Goal: Information Seeking & Learning: Learn about a topic

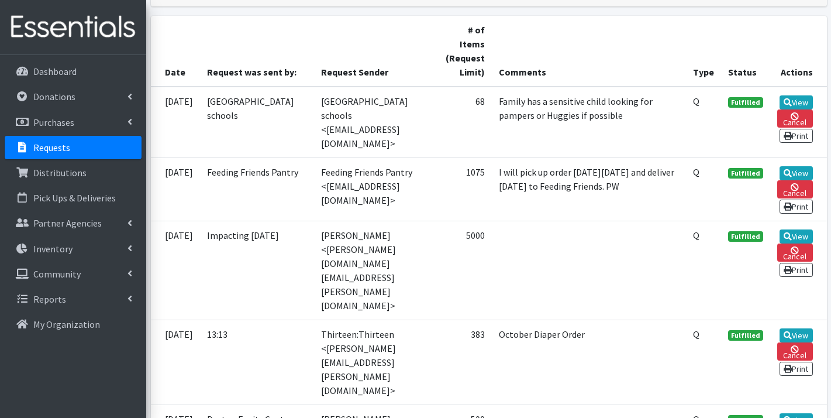
scroll to position [259, 0]
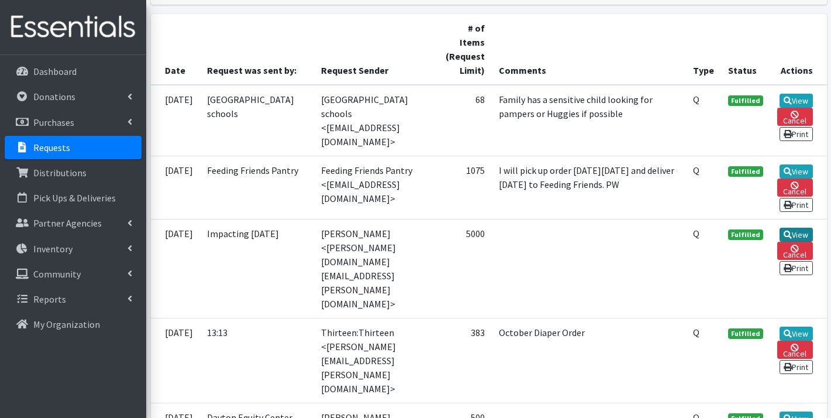
click at [799, 228] on link "View" at bounding box center [796, 235] width 33 height 14
click at [700, 99] on abbr "Q" at bounding box center [696, 100] width 6 height 12
click at [710, 71] on th "Type" at bounding box center [703, 49] width 35 height 71
click at [793, 326] on link "View" at bounding box center [796, 333] width 33 height 14
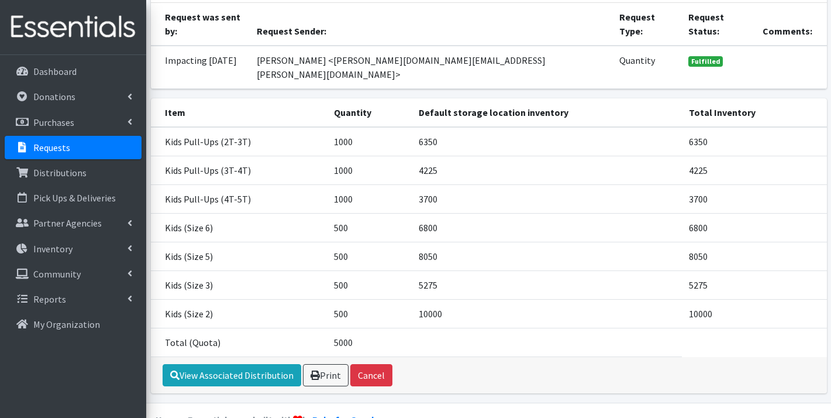
scroll to position [100, 0]
click at [241, 364] on link "View Associated Distribution" at bounding box center [232, 375] width 139 height 22
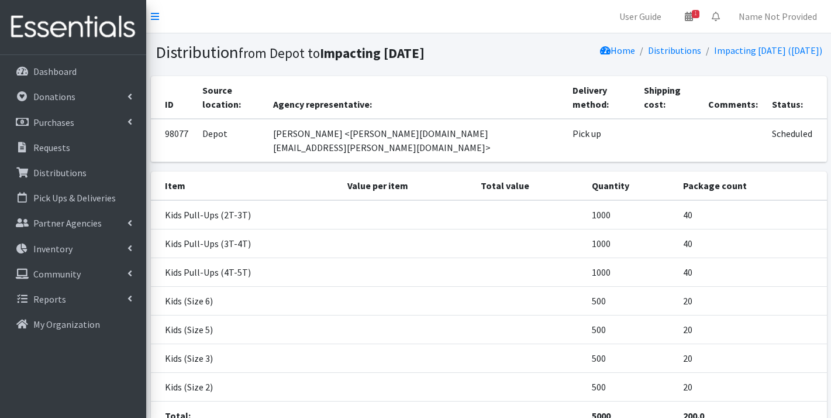
scroll to position [73, 0]
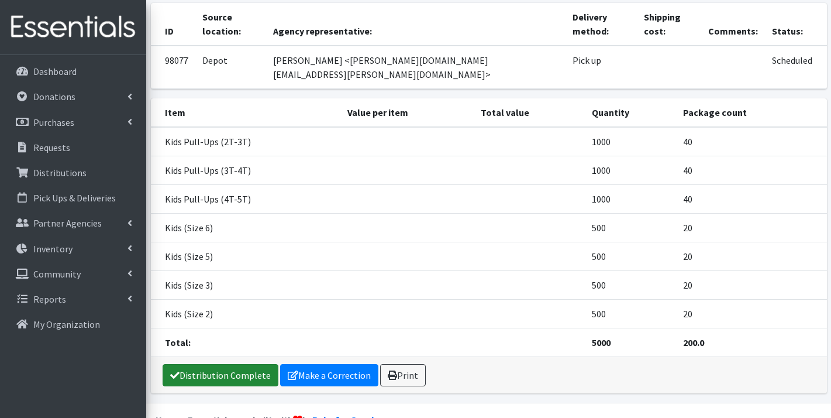
click at [226, 364] on link "Distribution Complete" at bounding box center [221, 375] width 116 height 22
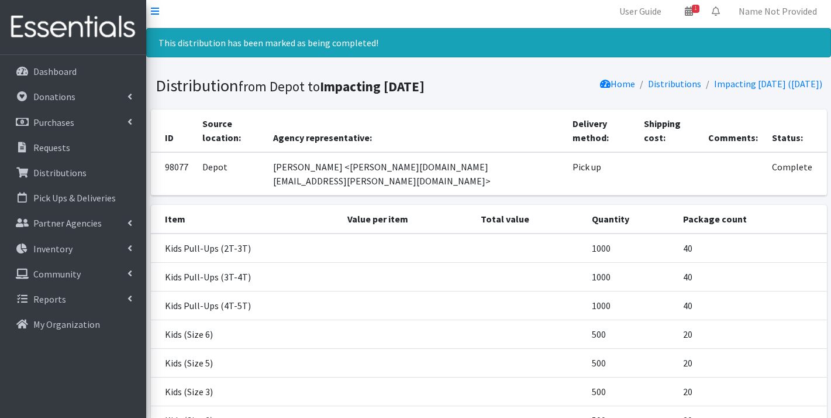
scroll to position [0, 0]
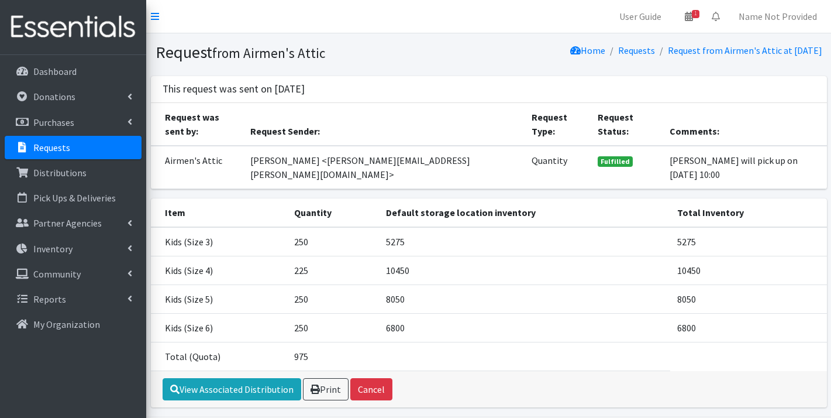
click at [613, 156] on span "Fulfilled" at bounding box center [615, 161] width 35 height 11
click at [570, 50] on link "Home" at bounding box center [587, 50] width 35 height 12
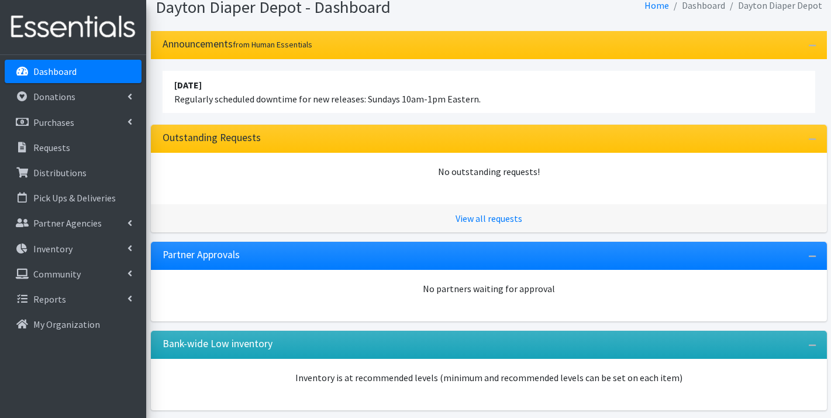
scroll to position [41, 0]
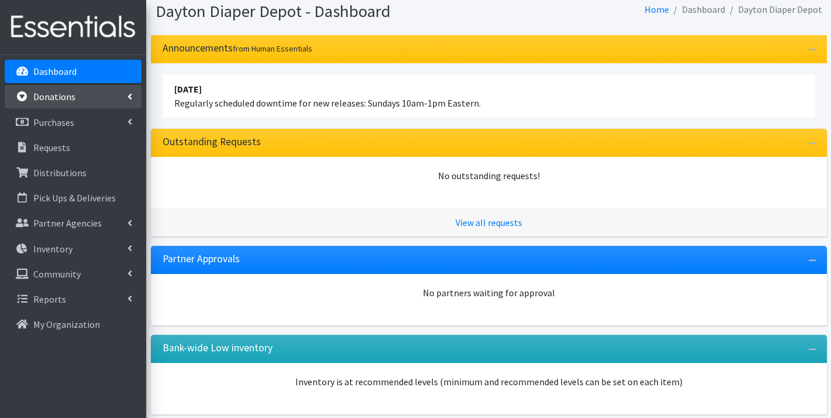
click at [88, 98] on link "Donations" at bounding box center [73, 96] width 137 height 23
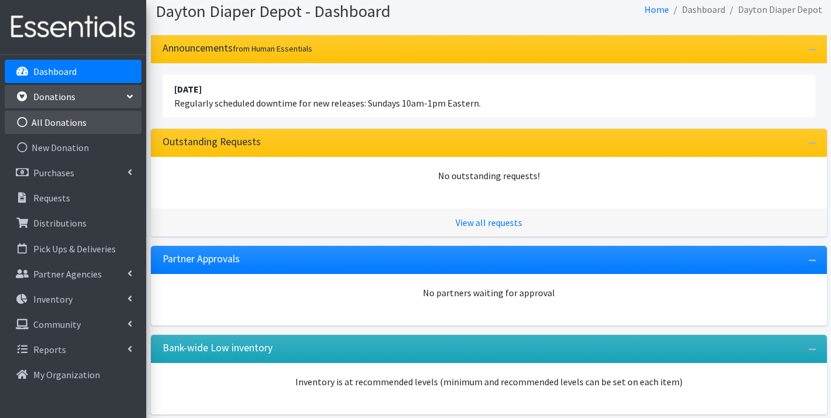
click at [87, 121] on link "All Donations" at bounding box center [73, 122] width 137 height 23
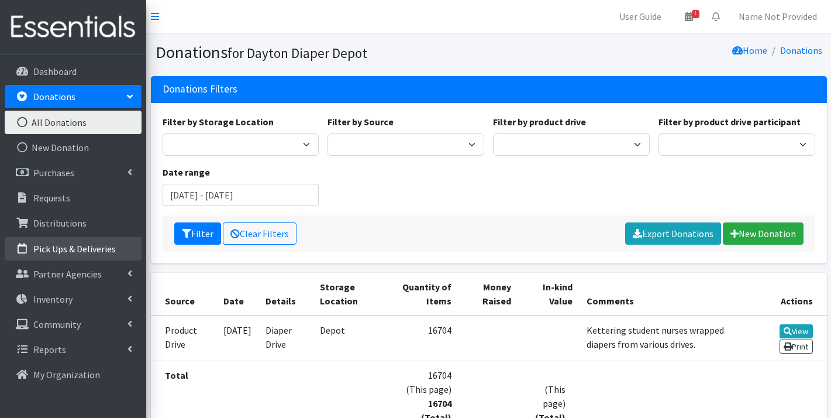
click at [81, 247] on p "Pick Ups & Deliveries" at bounding box center [74, 249] width 82 height 12
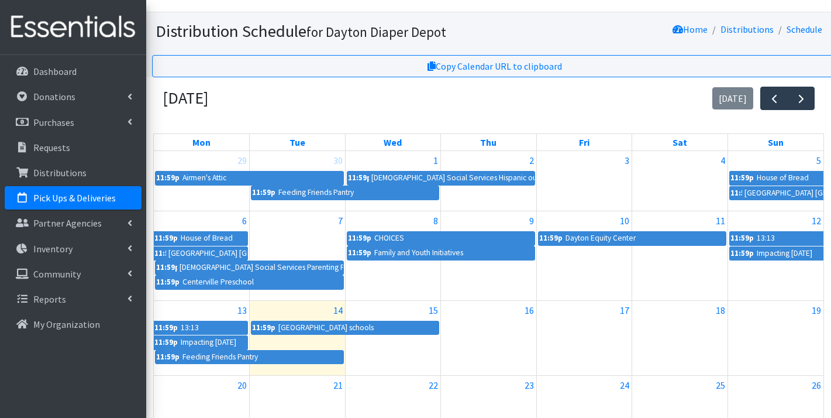
scroll to position [23, 0]
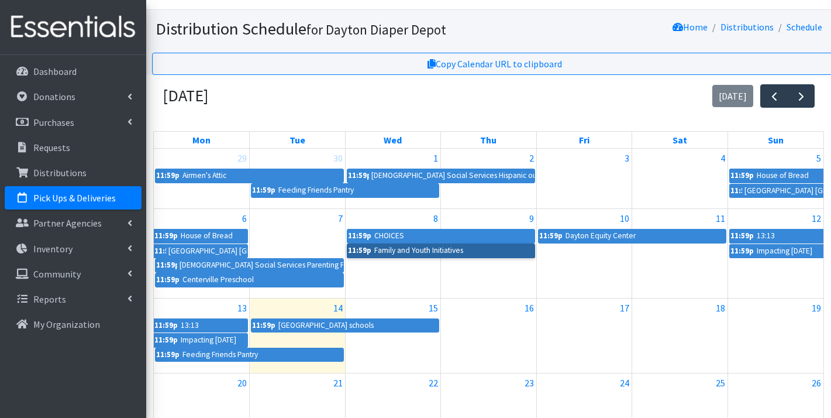
click at [421, 248] on link "11:59p Family and Youth Initiatives" at bounding box center [441, 250] width 188 height 14
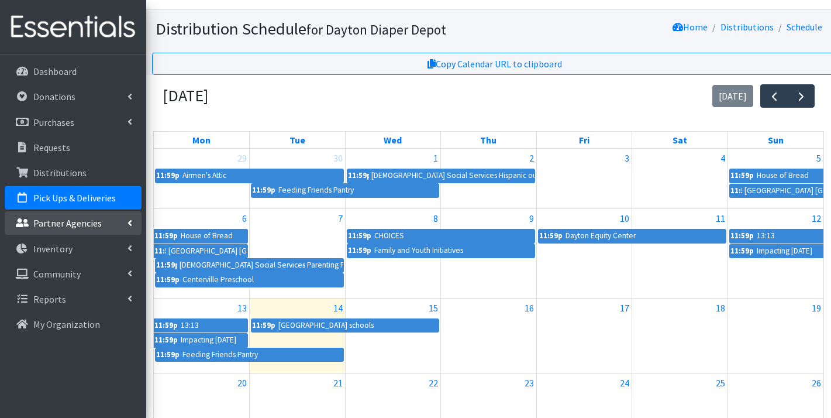
click at [60, 224] on p "Partner Agencies" at bounding box center [67, 223] width 68 height 12
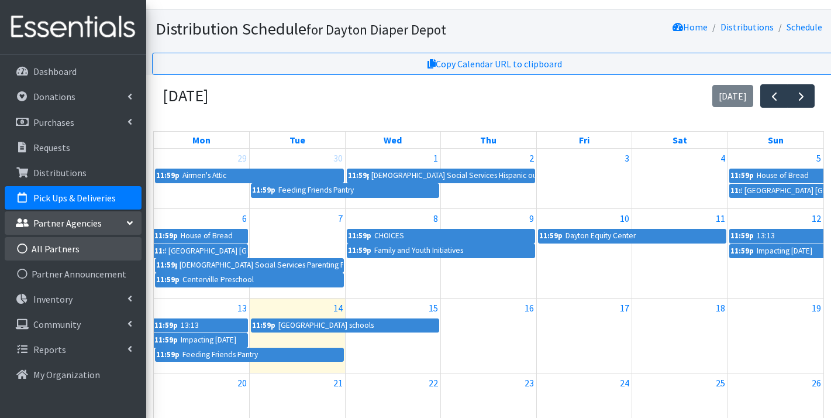
click at [60, 246] on link "All Partners" at bounding box center [73, 248] width 137 height 23
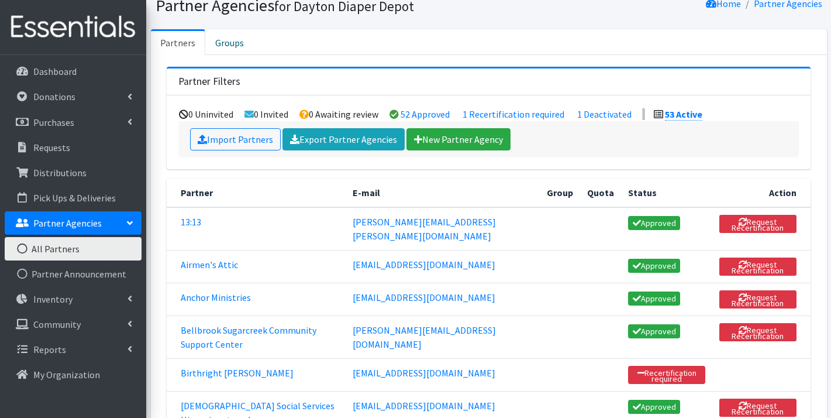
scroll to position [49, 0]
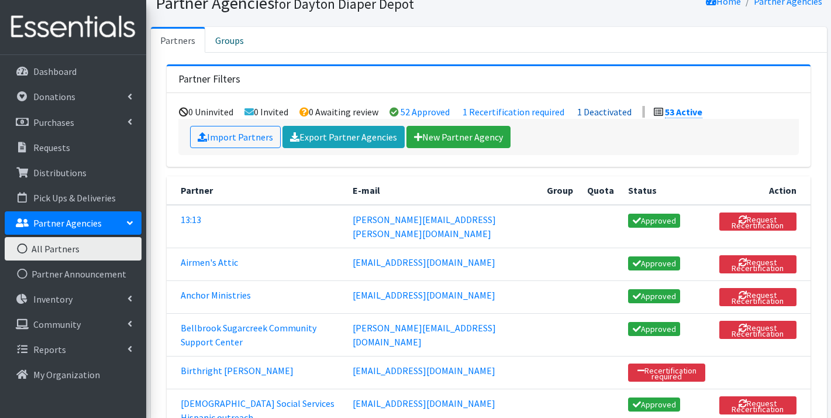
click at [597, 114] on link "1 Deactivated" at bounding box center [604, 112] width 54 height 12
click at [82, 323] on link "Community" at bounding box center [73, 323] width 137 height 23
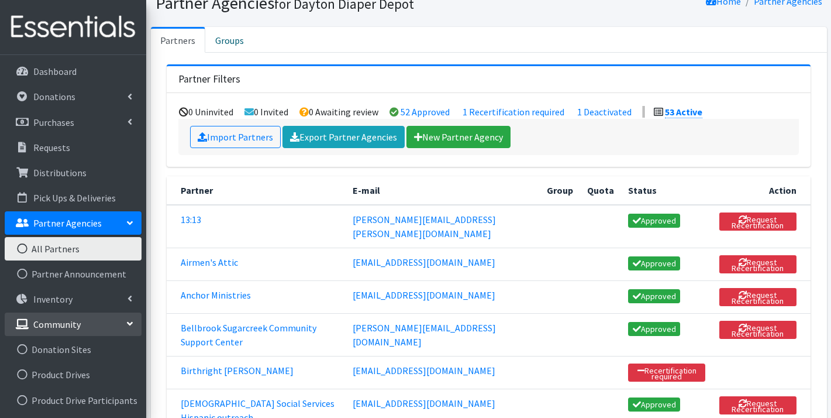
click at [129, 294] on icon at bounding box center [130, 298] width 5 height 9
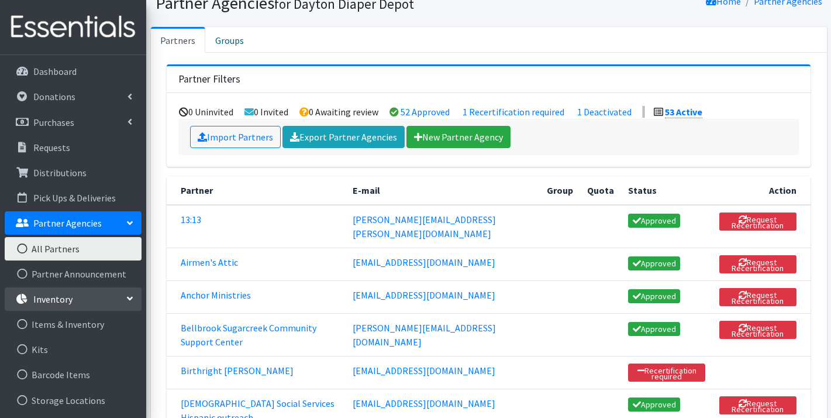
click at [129, 296] on icon at bounding box center [129, 298] width 9 height 5
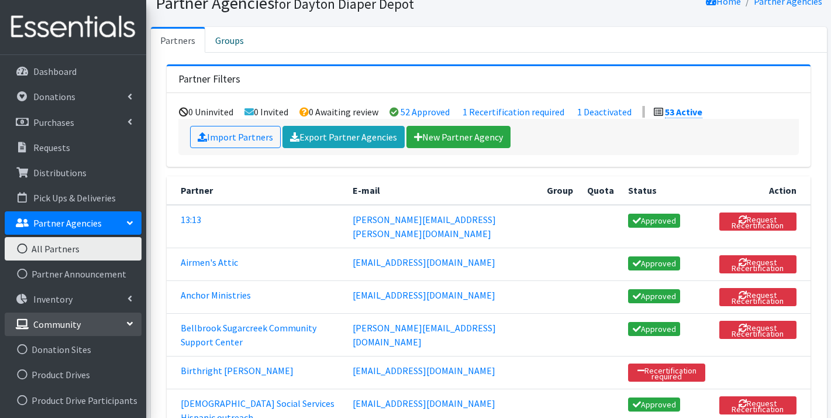
click at [129, 321] on icon at bounding box center [129, 323] width 9 height 5
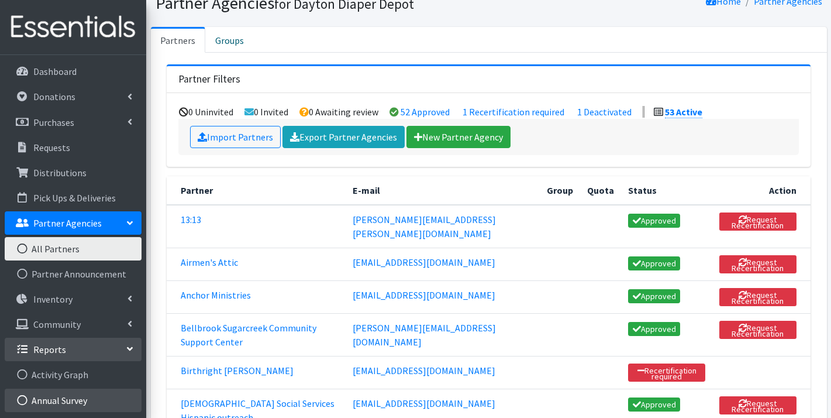
click at [99, 389] on link "Annual Survey" at bounding box center [73, 400] width 137 height 23
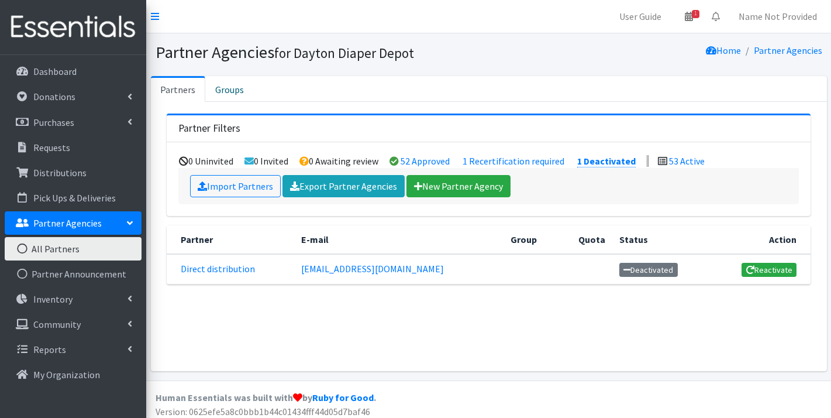
click at [511, 336] on th "Requestable Item Categories" at bounding box center [479, 335] width 222 height 29
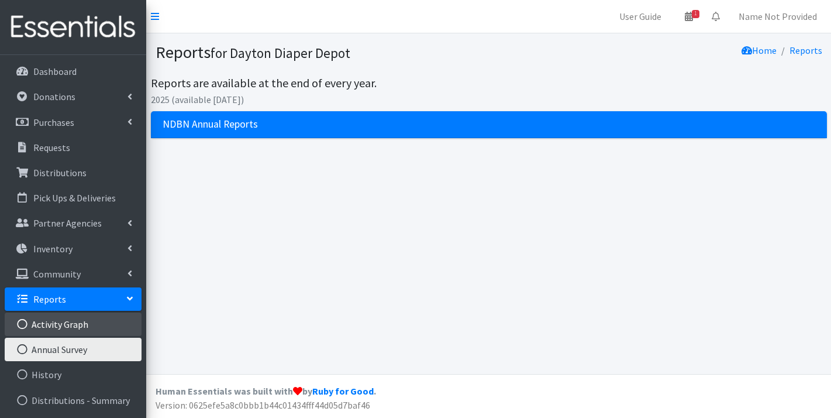
click at [86, 322] on link "Activity Graph" at bounding box center [73, 323] width 137 height 23
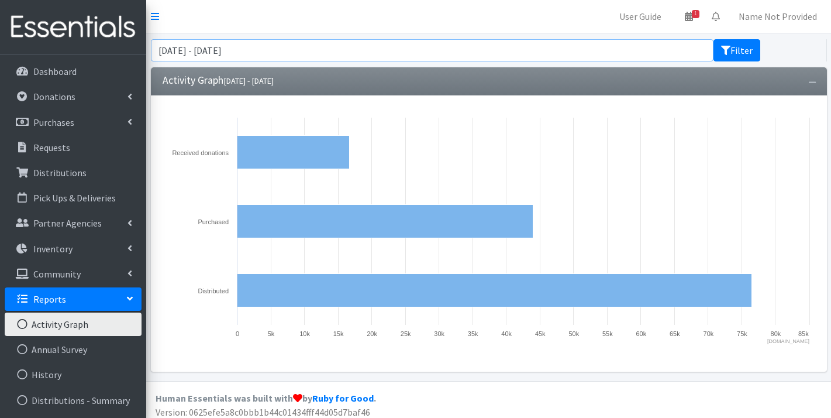
click at [479, 57] on input "[DATE] - [DATE]" at bounding box center [432, 50] width 563 height 22
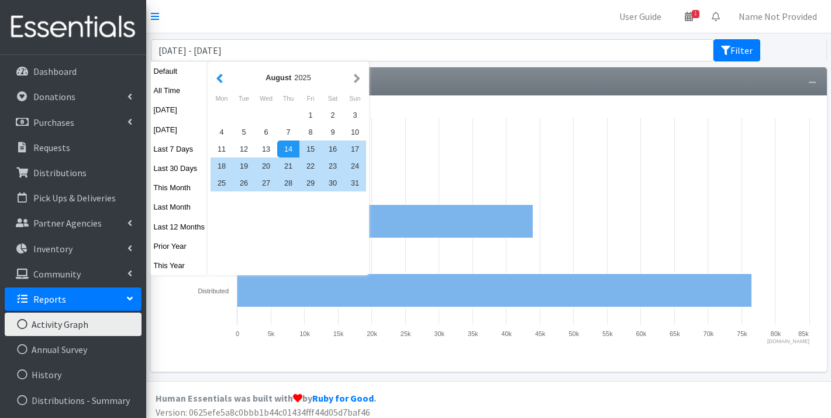
click at [221, 78] on button "button" at bounding box center [220, 77] width 12 height 15
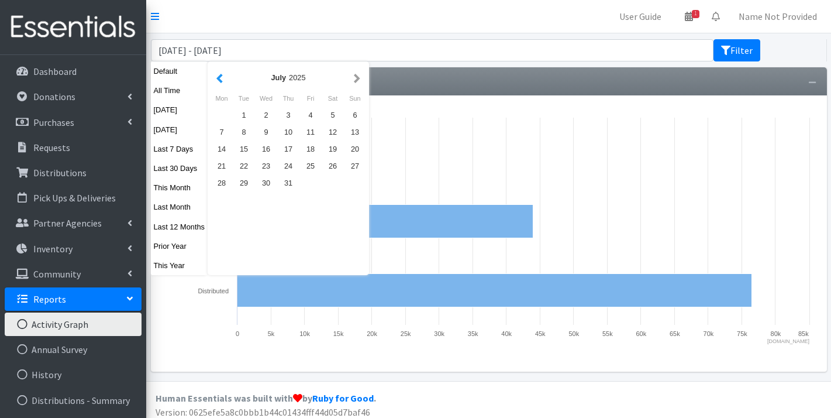
click at [221, 79] on button "button" at bounding box center [220, 77] width 12 height 15
click at [359, 78] on button "button" at bounding box center [357, 77] width 12 height 15
click at [737, 53] on button "Filter" at bounding box center [737, 50] width 47 height 22
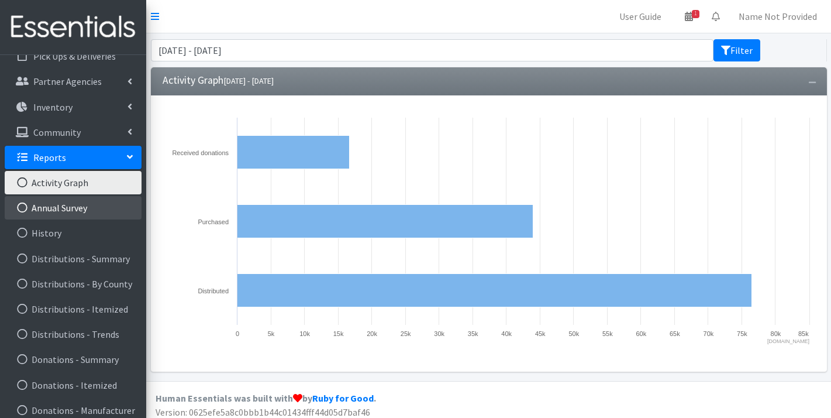
scroll to position [153, 0]
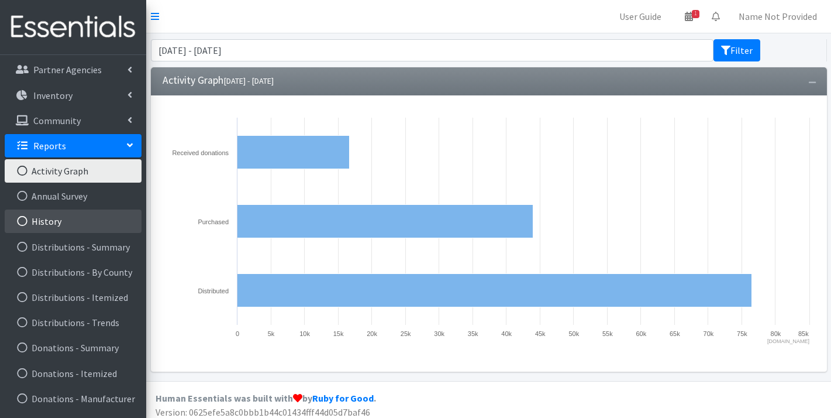
click at [47, 225] on link "History" at bounding box center [73, 220] width 137 height 23
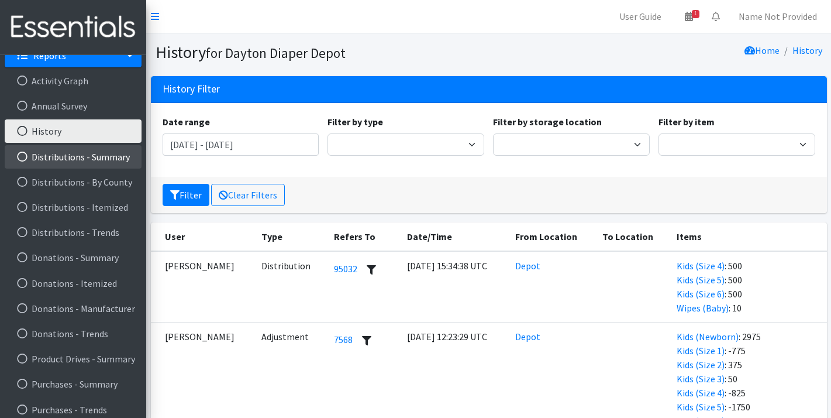
scroll to position [230, 0]
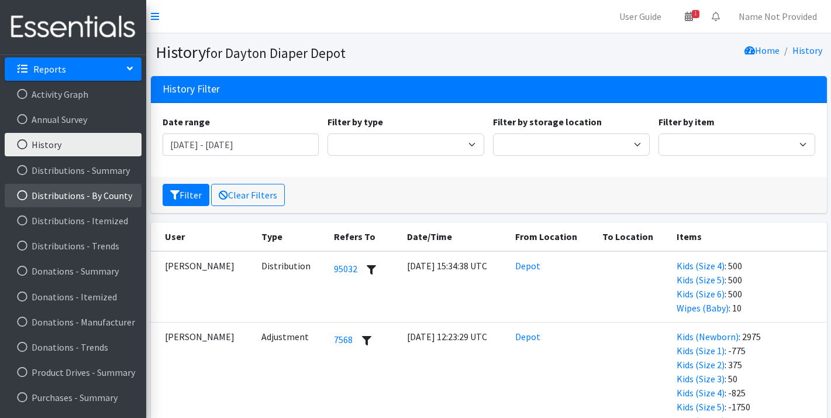
click at [88, 194] on link "Distributions - By County" at bounding box center [73, 195] width 137 height 23
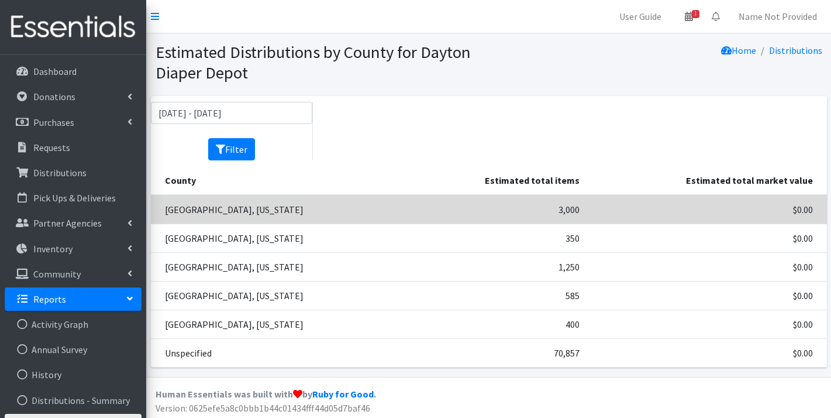
click at [227, 211] on td "Clermont County, Ohio" at bounding box center [280, 209] width 259 height 29
click at [235, 212] on td "Clermont County, Ohio" at bounding box center [280, 209] width 259 height 29
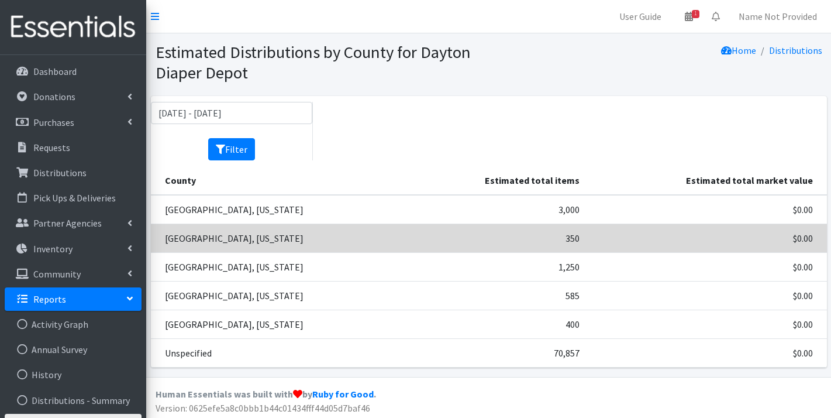
click at [298, 230] on td "Clinton County, Ohio" at bounding box center [280, 238] width 259 height 29
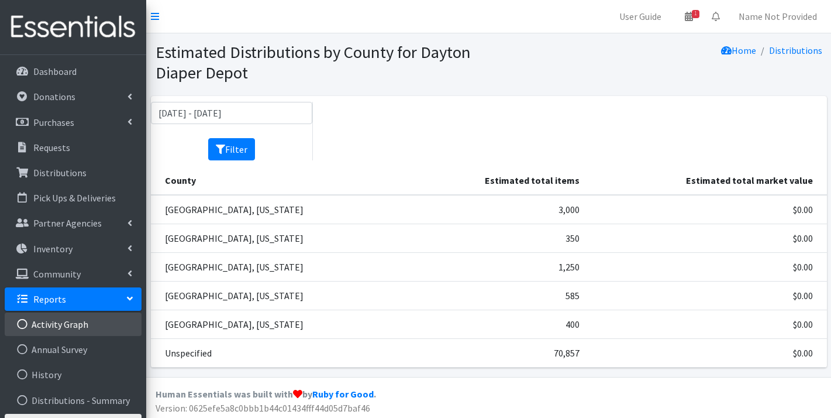
click at [95, 322] on link "Activity Graph" at bounding box center [73, 323] width 137 height 23
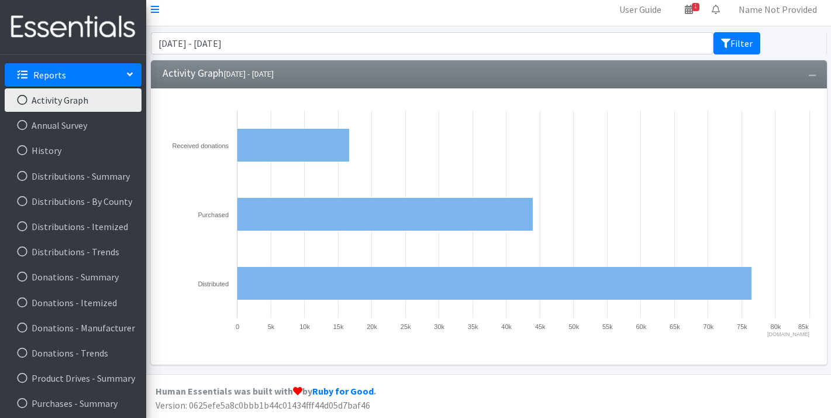
scroll to position [216, 0]
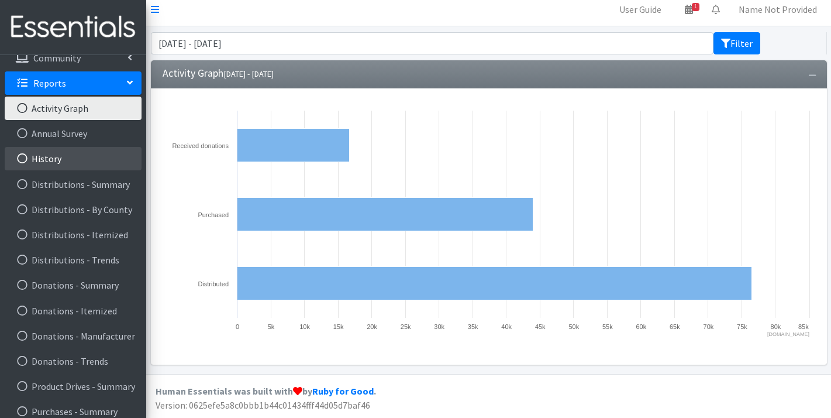
click at [50, 156] on link "History" at bounding box center [73, 158] width 137 height 23
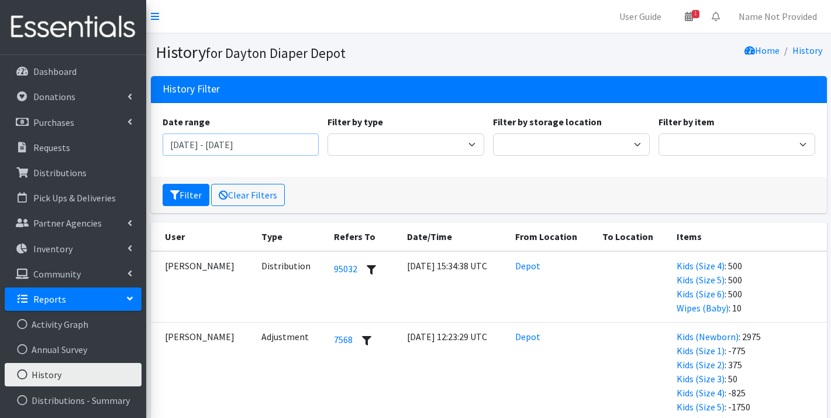
click at [313, 143] on input "[DATE] - [DATE]" at bounding box center [241, 144] width 157 height 22
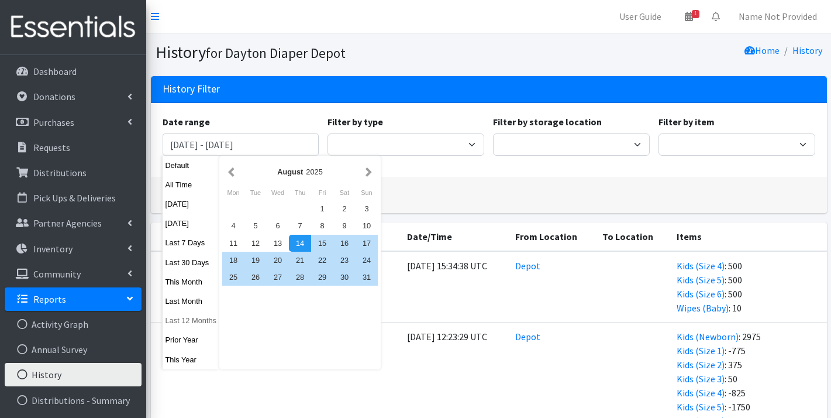
click at [186, 322] on button "Last 12 Months" at bounding box center [191, 320] width 57 height 17
type input "[DATE] - [DATE]"
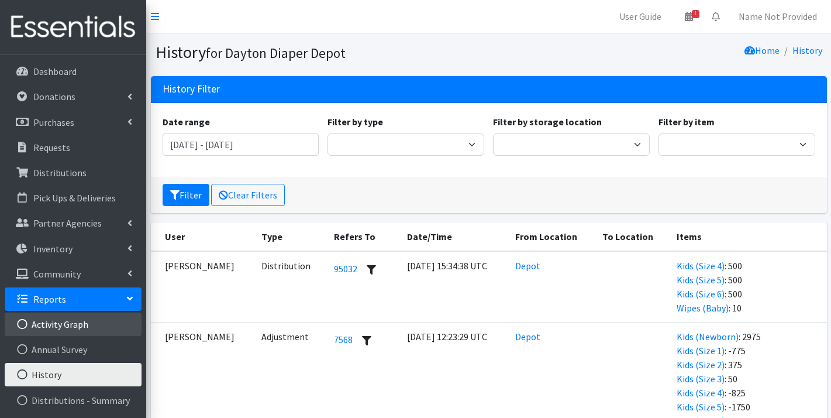
click at [109, 323] on link "Activity Graph" at bounding box center [73, 323] width 137 height 23
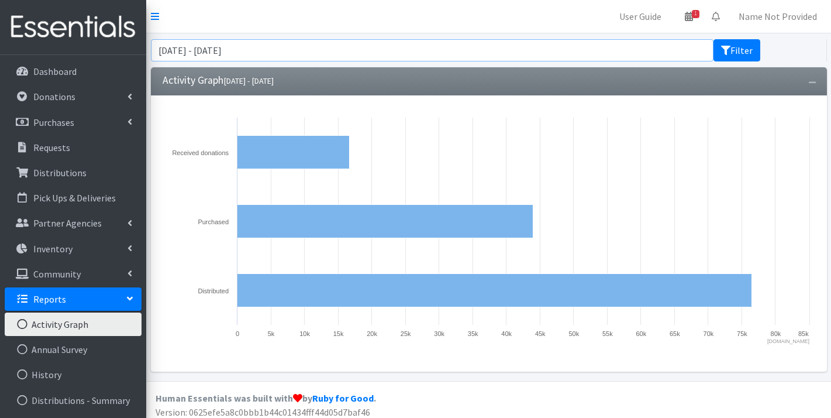
click at [346, 47] on input "[DATE] - [DATE]" at bounding box center [432, 50] width 563 height 22
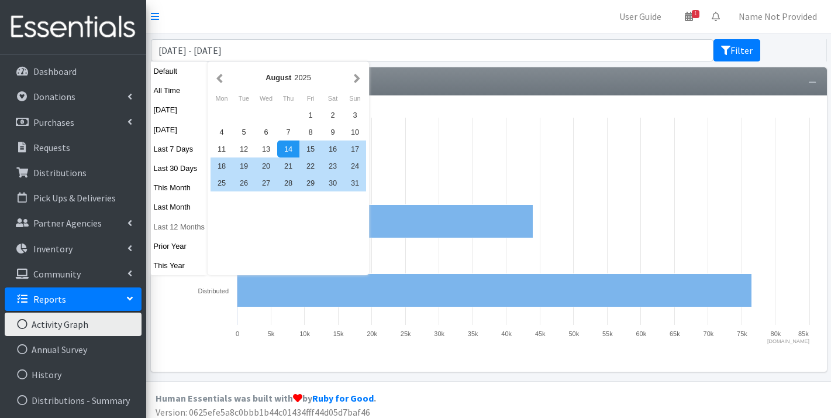
click at [173, 225] on button "Last 12 Months" at bounding box center [179, 226] width 57 height 17
type input "[DATE] - [DATE]"
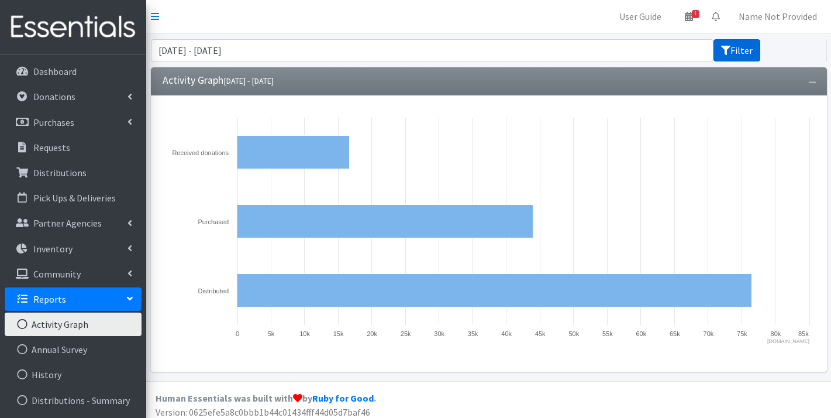
click at [744, 49] on button "Filter" at bounding box center [737, 50] width 47 height 22
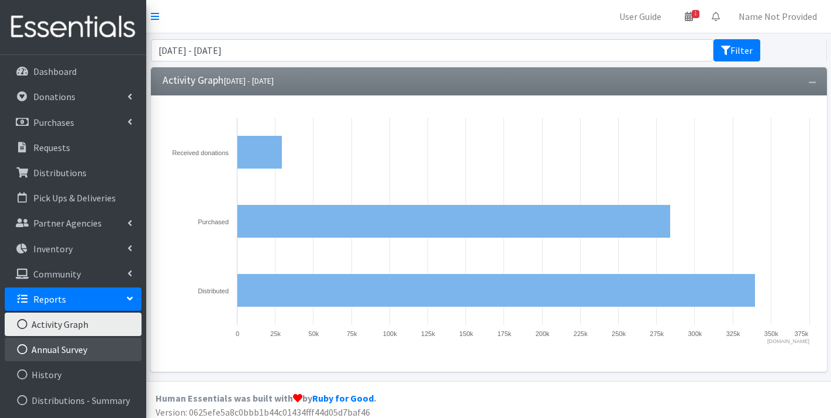
click at [125, 348] on link "Annual Survey" at bounding box center [73, 349] width 137 height 23
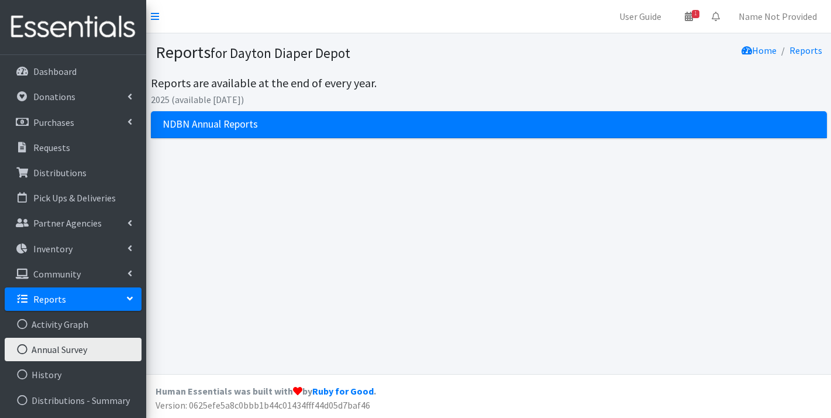
click at [249, 125] on h3 "NDBN Annual Reports" at bounding box center [210, 124] width 95 height 12
click at [278, 129] on div "NDBN Annual Reports" at bounding box center [489, 124] width 676 height 27
click at [178, 184] on div "Reports for Dayton Diaper Depot Home Reports Reports are available at the end o…" at bounding box center [488, 203] width 685 height 341
